Goal: Task Accomplishment & Management: Complete application form

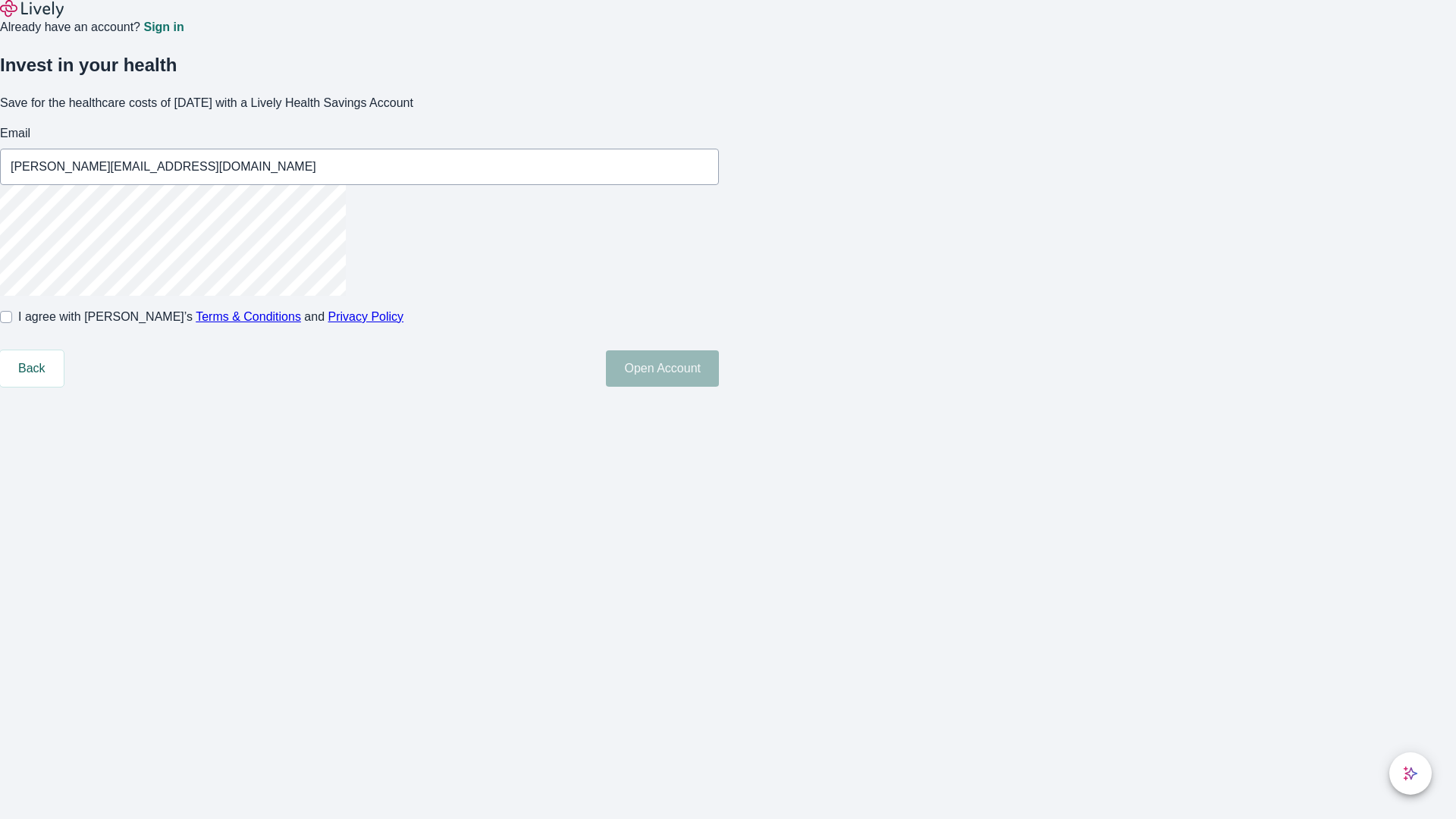
click at [12, 323] on input "I agree with Lively’s Terms & Conditions and Privacy Policy" at bounding box center [6, 317] width 12 height 12
checkbox input "true"
click at [719, 387] on button "Open Account" at bounding box center [663, 368] width 113 height 36
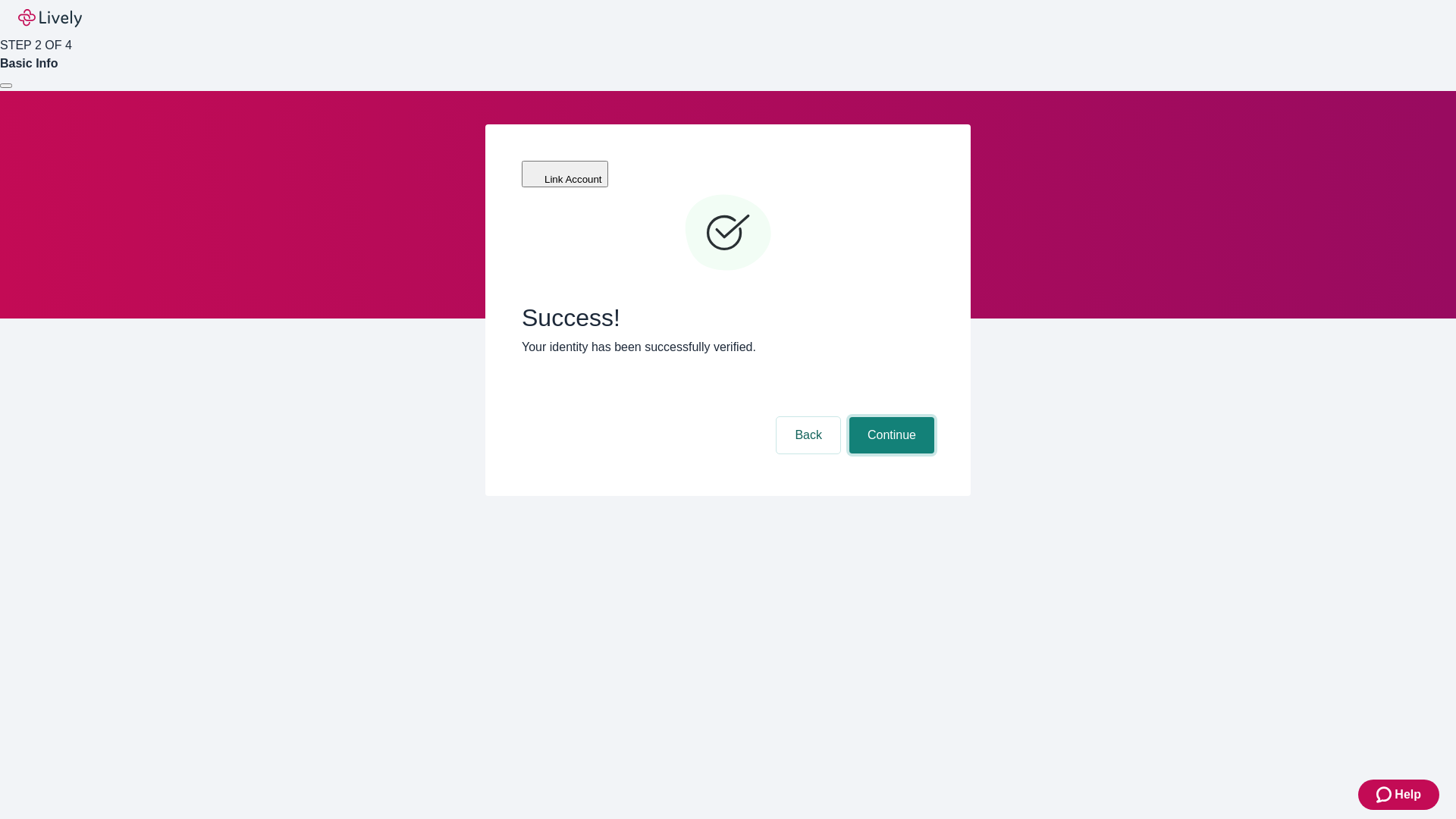
click at [889, 417] on button "Continue" at bounding box center [891, 434] width 85 height 36
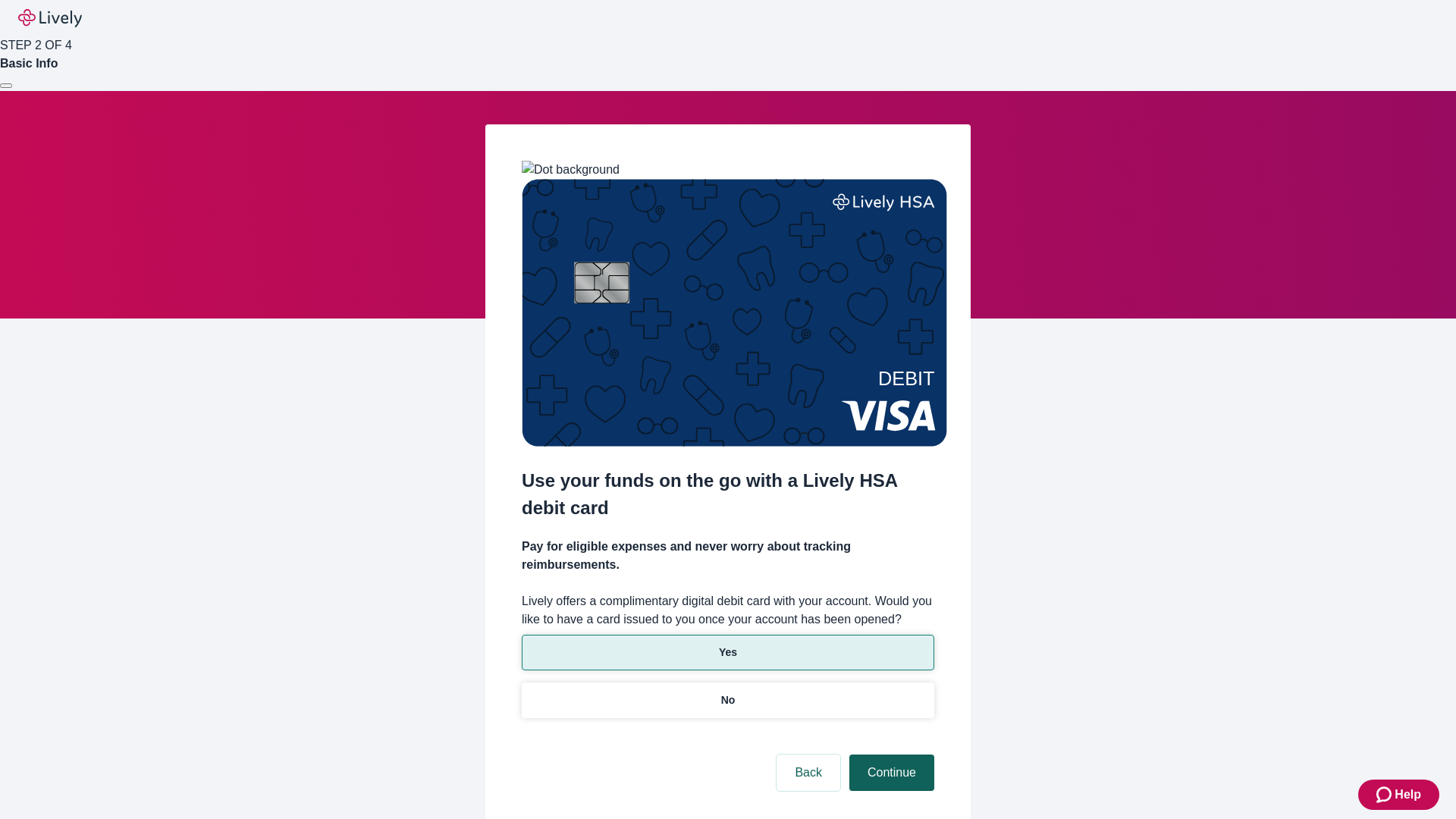
click at [727, 692] on p "No" at bounding box center [729, 701] width 15 height 16
click at [889, 755] on button "Continue" at bounding box center [891, 772] width 85 height 36
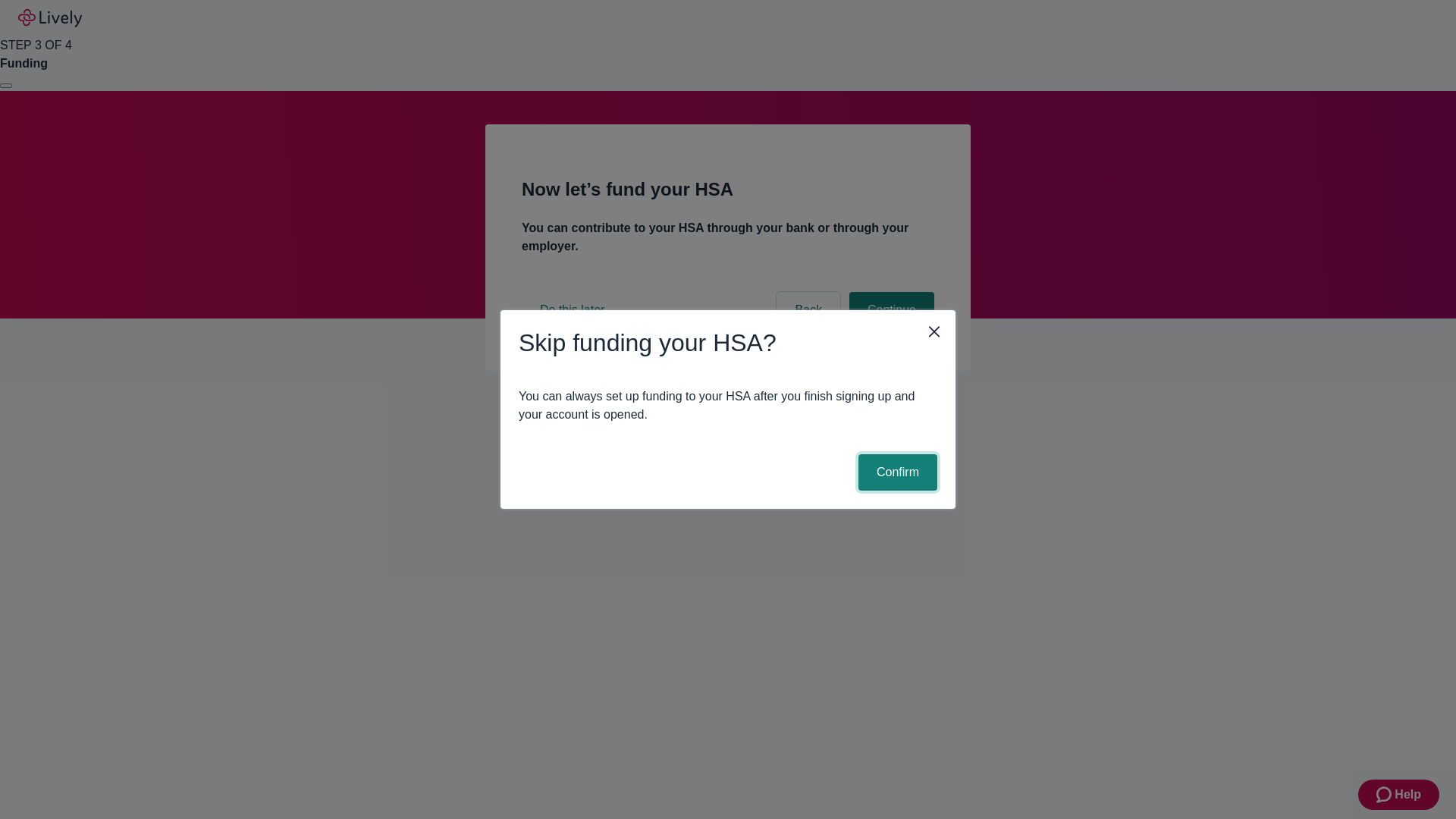
click at [896, 472] on button "Confirm" at bounding box center [898, 472] width 79 height 36
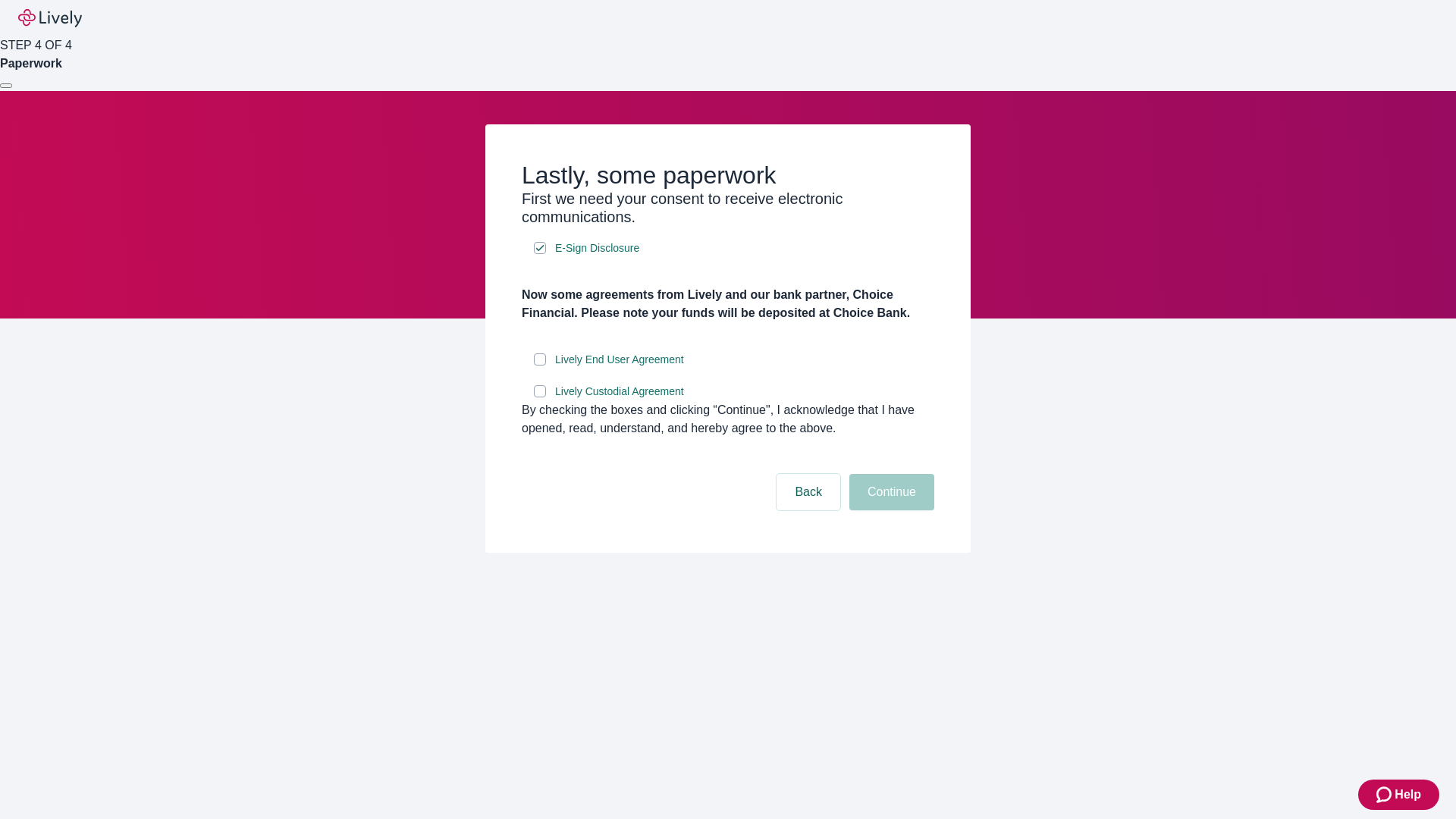
click at [540, 365] on input "Lively End User Agreement" at bounding box center [539, 359] width 12 height 12
checkbox input "true"
click at [540, 397] on input "Lively Custodial Agreement" at bounding box center [539, 391] width 12 height 12
checkbox input "true"
click at [889, 510] on button "Continue" at bounding box center [891, 492] width 85 height 36
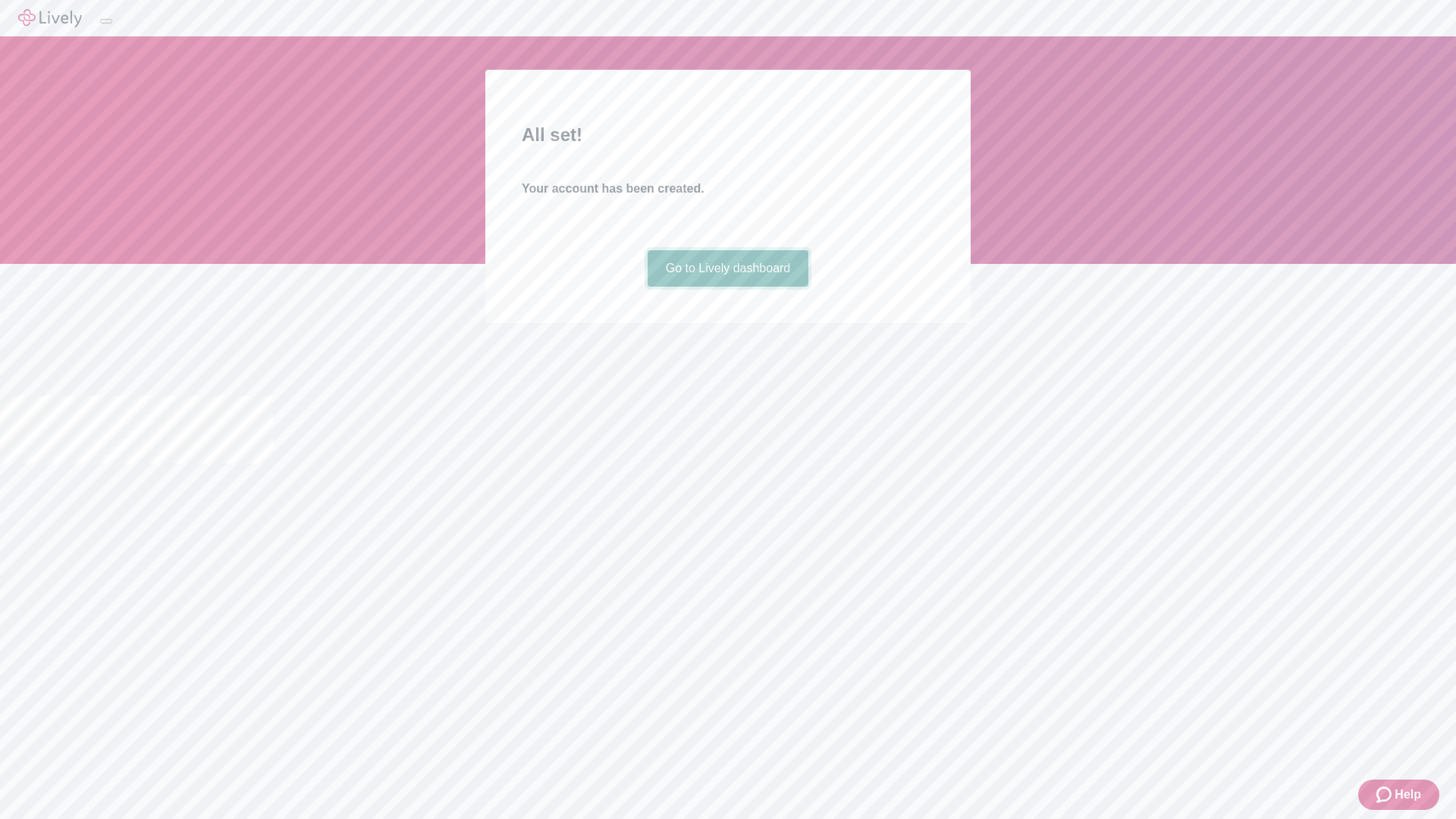
click at [727, 287] on link "Go to Lively dashboard" at bounding box center [728, 268] width 161 height 36
